Goal: Information Seeking & Learning: Learn about a topic

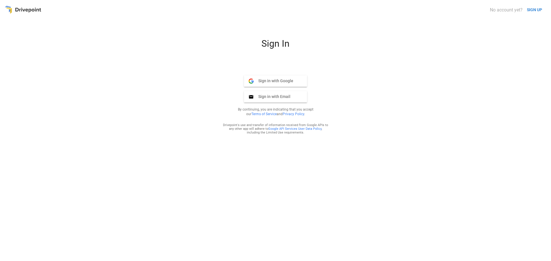
click at [280, 74] on div "Sign in with Google Google Sign in with Email Email By continuing, you are indi…" at bounding box center [276, 97] width 106 height 52
click at [276, 80] on span "Sign in with Google" at bounding box center [274, 80] width 40 height 5
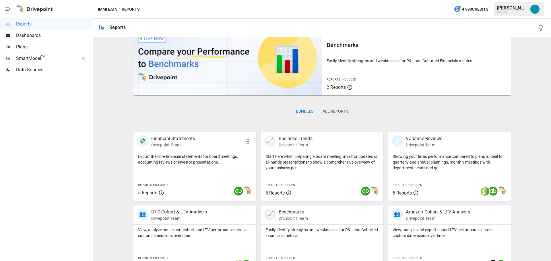
scroll to position [29, 0]
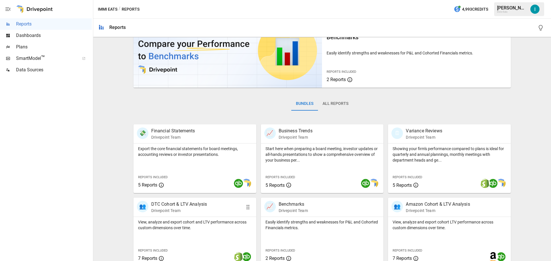
click at [198, 204] on p "DTC Cohort & LTV Analysis" at bounding box center [179, 204] width 56 height 7
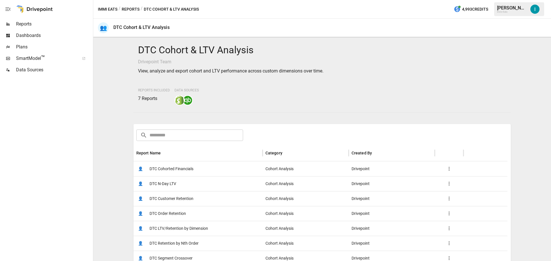
click at [191, 169] on span "DTC Cohorted Financials" at bounding box center [171, 169] width 44 height 15
